Goal: Check status: Check status

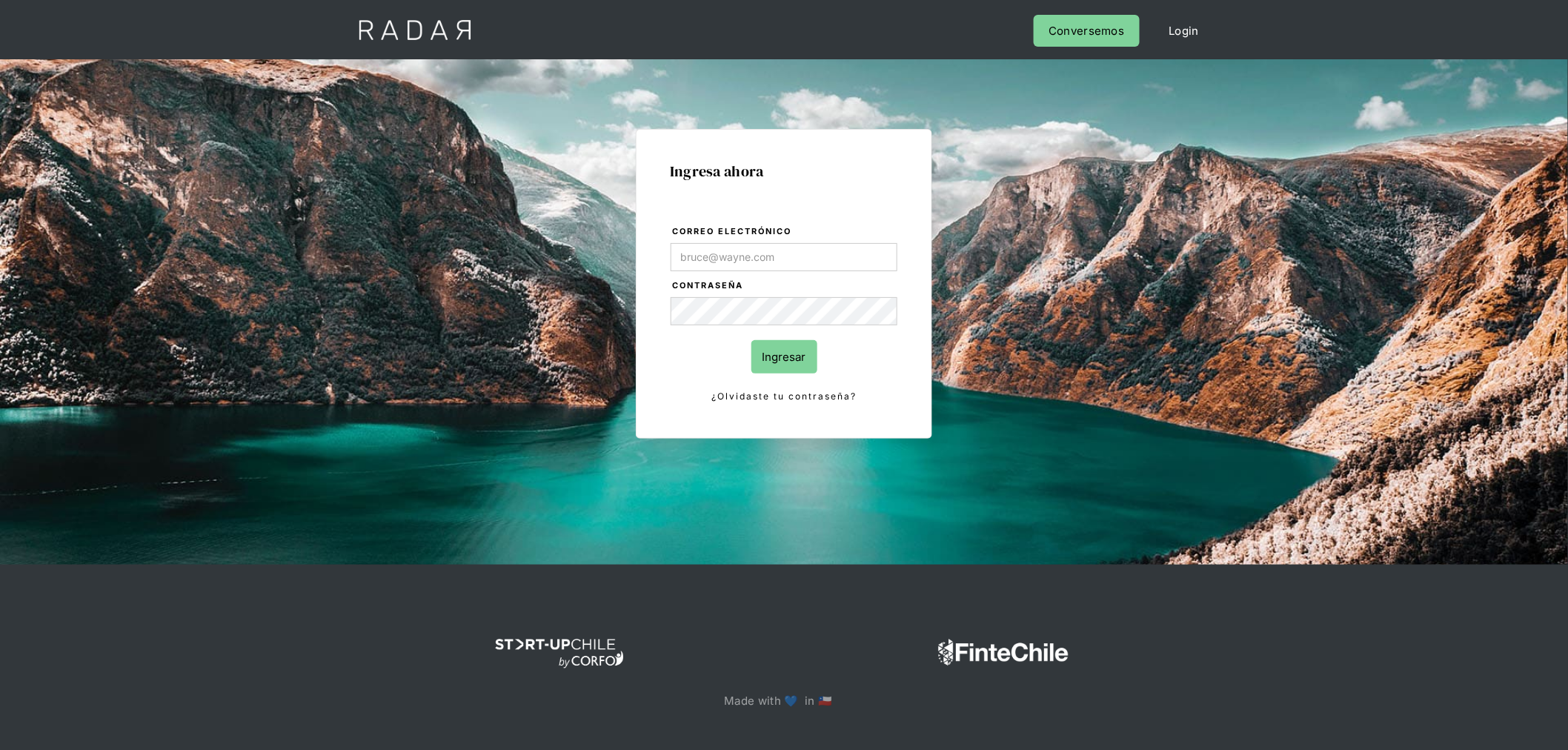
click at [784, 749] on com-1password-button at bounding box center [784, 762] width 0 height 0
type input "jose.chacon@prontopaga.com"
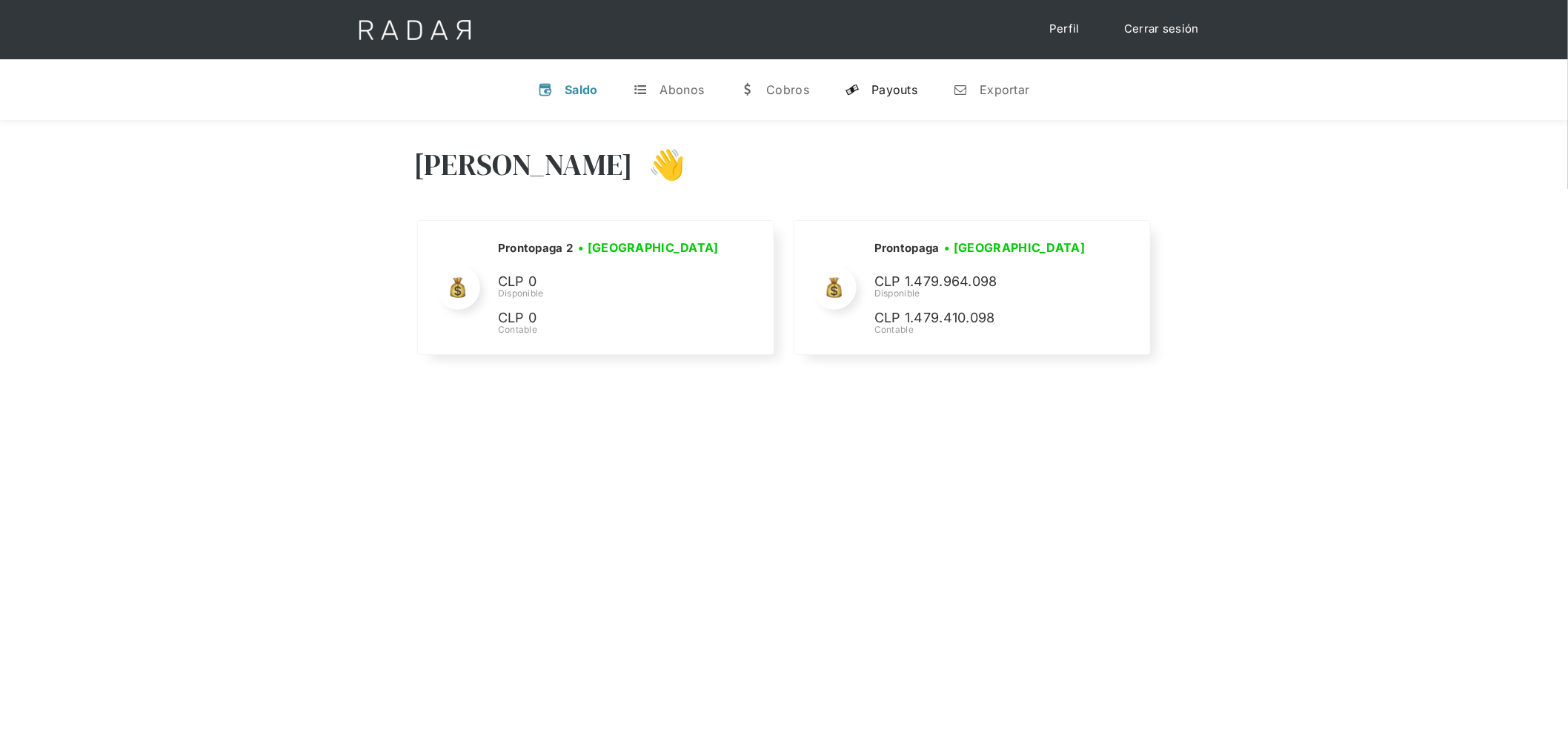
click at [872, 99] on link "y Payouts" at bounding box center [881, 89] width 97 height 38
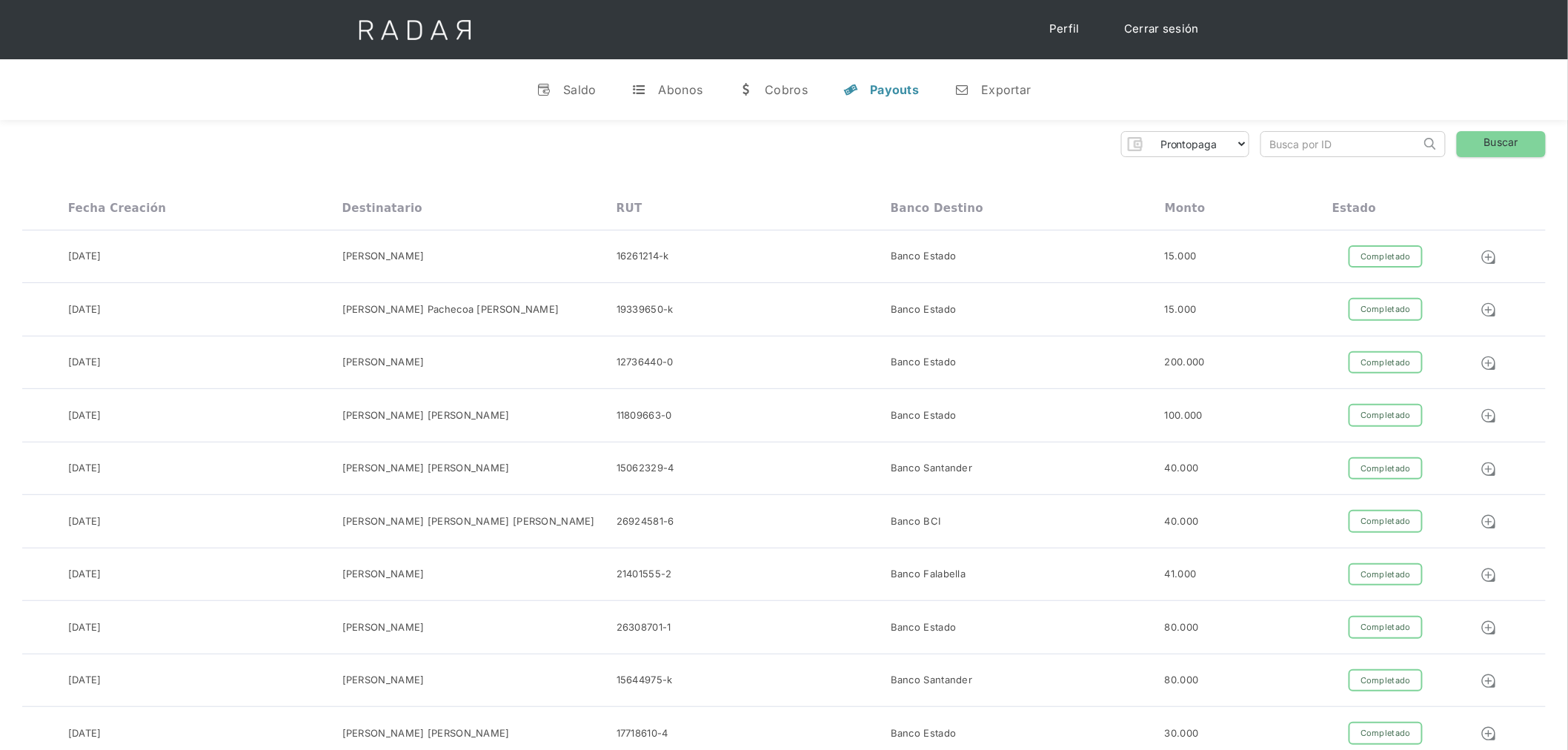
click at [1280, 150] on input "search" at bounding box center [1341, 144] width 159 height 25
paste input "aac03835-a52b-4e18-9568-4d9707aa1fbc"
type input "aac03835-a52b-4e18-9568-4d9707aa1fbc"
click at [1486, 138] on link "Buscar" at bounding box center [1501, 144] width 89 height 26
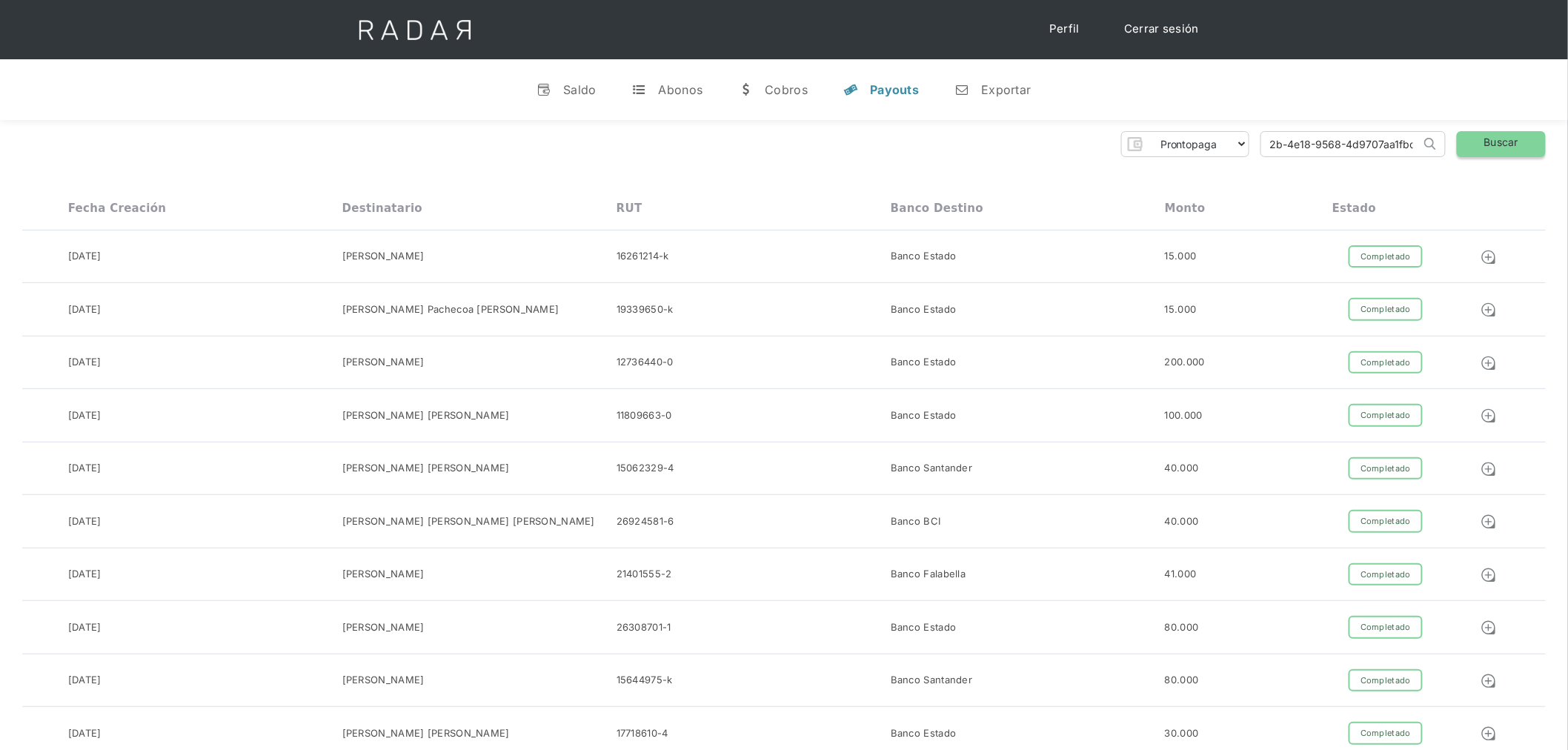
scroll to position [0, 0]
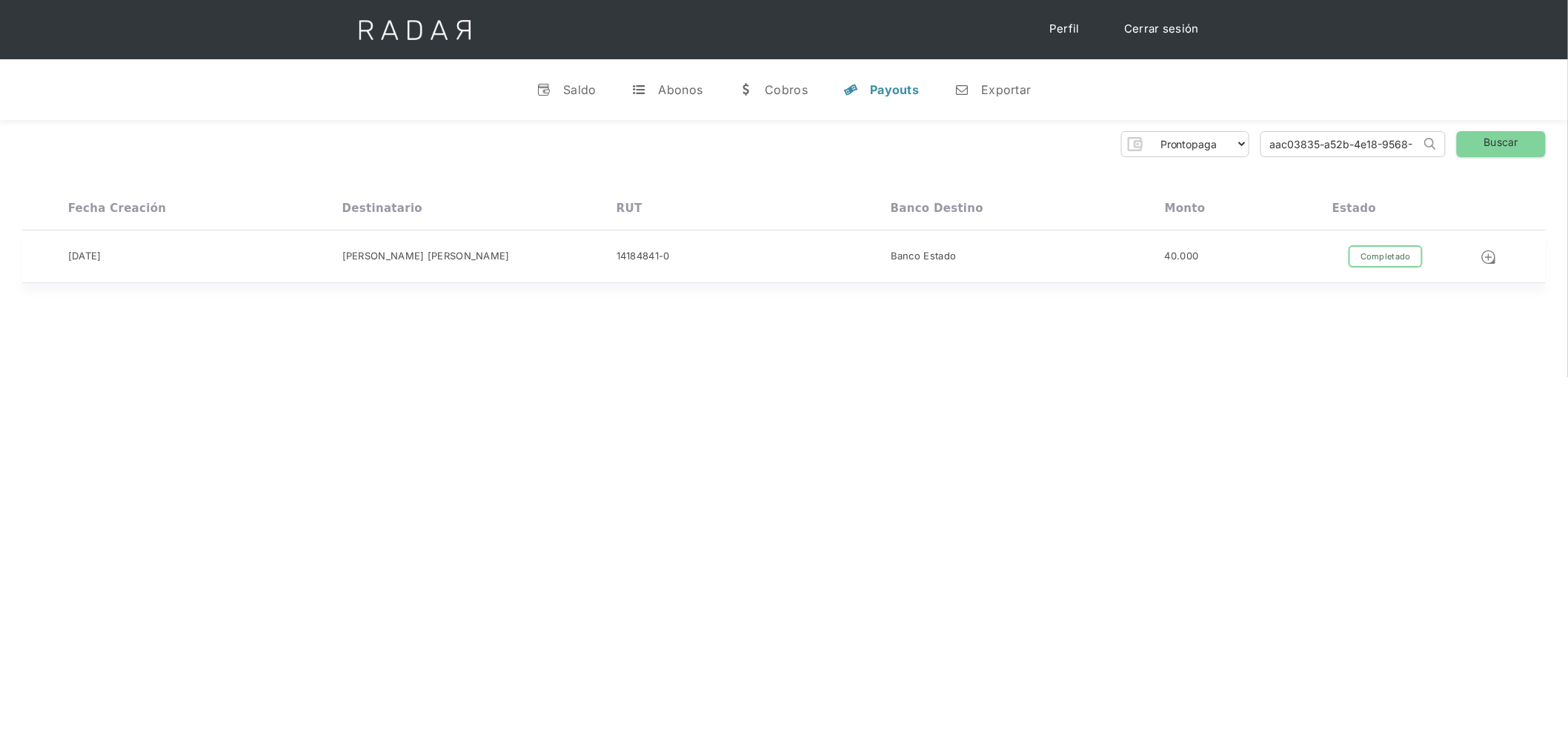
click at [711, 255] on div "14184841-0" at bounding box center [753, 257] width 274 height 23
